Goal: Task Accomplishment & Management: Manage account settings

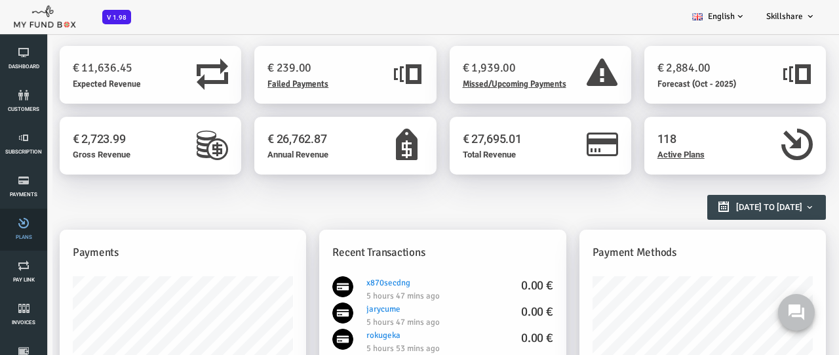
click at [24, 229] on link "Plans" at bounding box center [23, 229] width 39 height 42
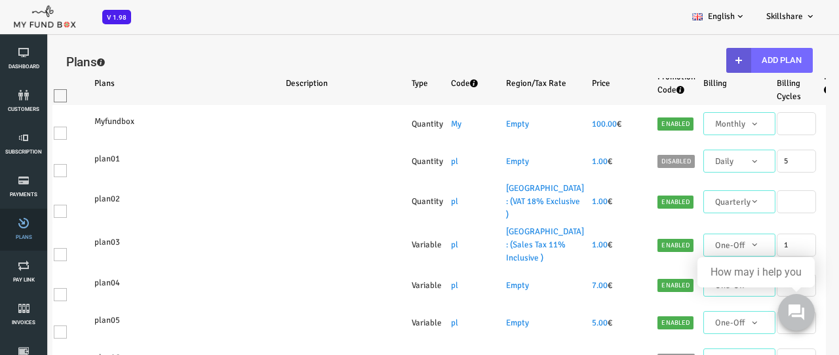
select select "100"
